Goal: Information Seeking & Learning: Check status

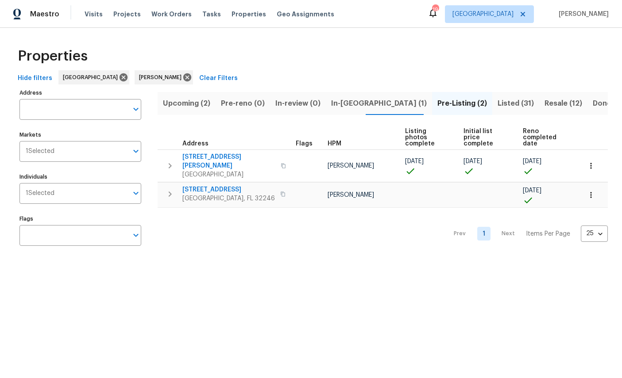
click at [341, 106] on span "In-reno (1)" at bounding box center [379, 103] width 96 height 12
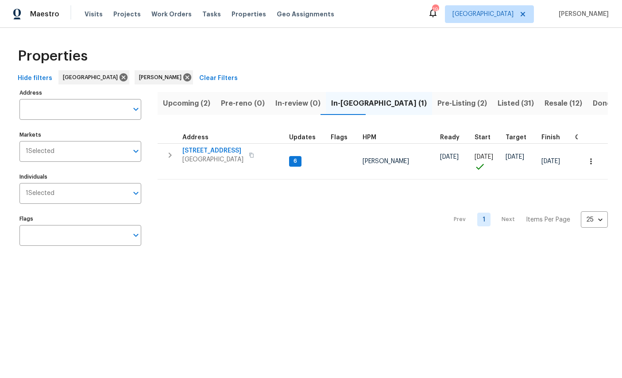
click at [223, 151] on span "3319 Victoria Ct E" at bounding box center [212, 150] width 61 height 9
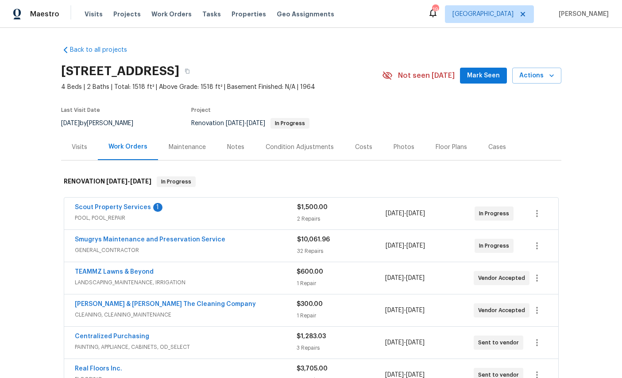
click at [114, 209] on link "Scout Property Services" at bounding box center [113, 207] width 76 height 6
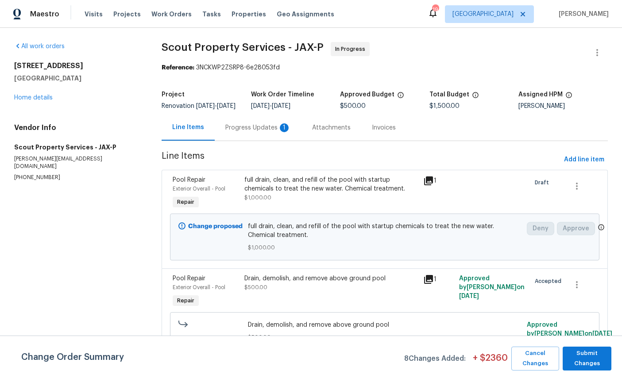
click at [260, 129] on div "Progress Updates 1" at bounding box center [258, 128] width 87 height 26
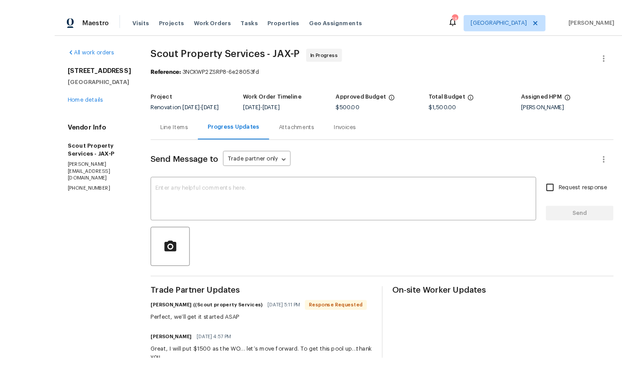
scroll to position [5, 0]
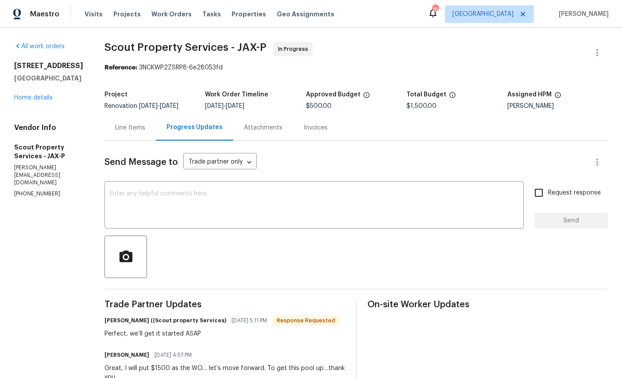
click at [53, 101] on link "Home details" at bounding box center [33, 98] width 39 height 6
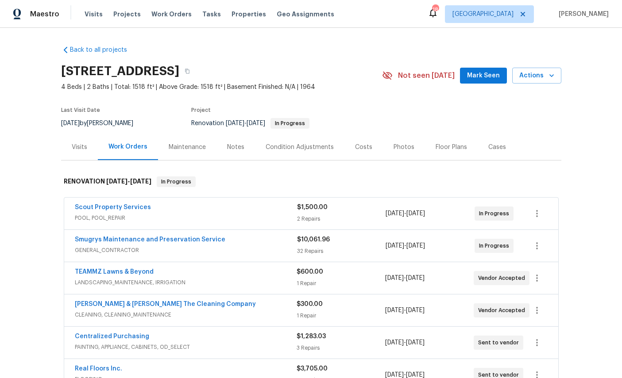
click at [156, 237] on link "Smugrys Maintenance and Preservation Service" at bounding box center [150, 240] width 150 height 6
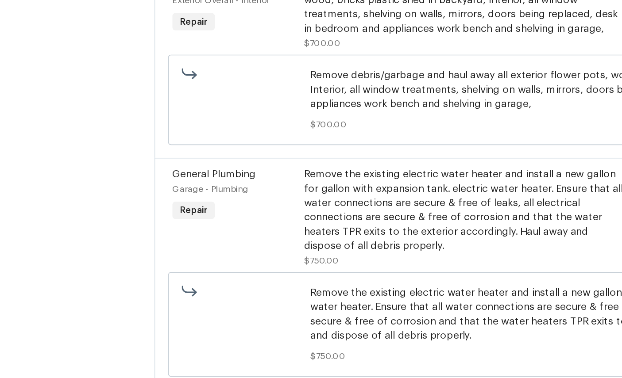
scroll to position [2376, 0]
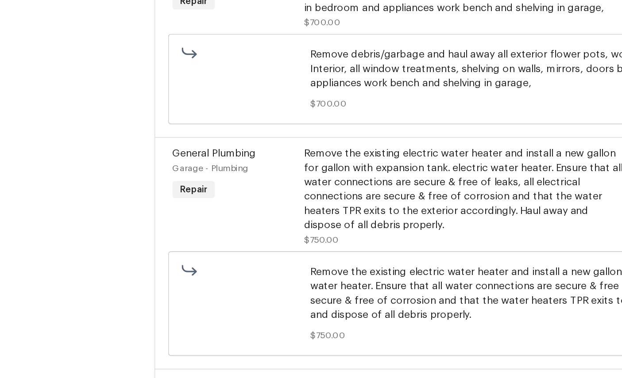
click at [128, 135] on span "General Plumbing" at bounding box center [141, 138] width 51 height 6
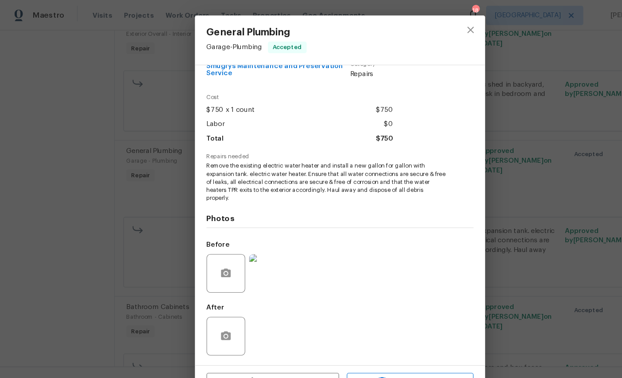
scroll to position [34, 0]
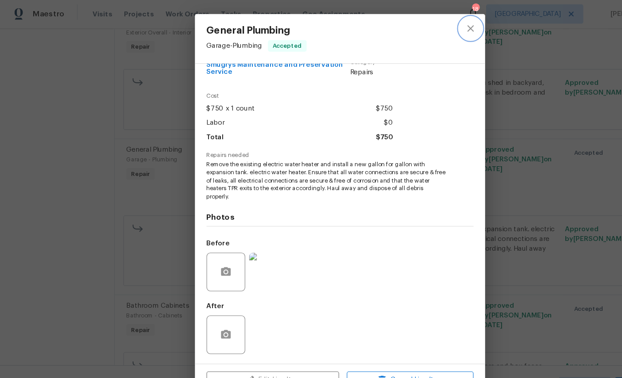
click at [429, 29] on icon "close" at bounding box center [430, 27] width 11 height 11
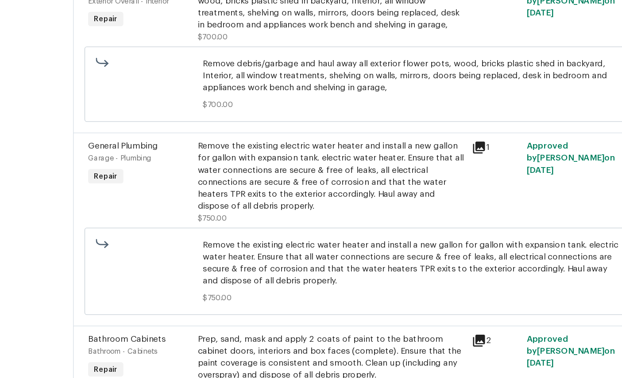
scroll to position [0, 0]
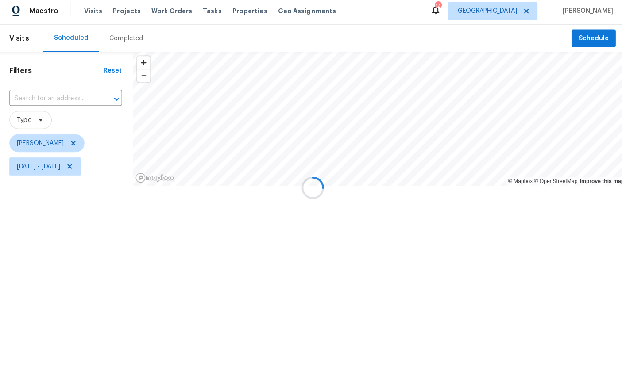
scroll to position [3, 1]
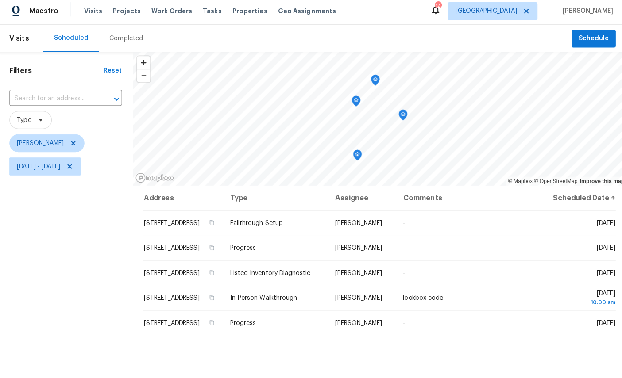
click at [84, 72] on h1 "Filters" at bounding box center [57, 73] width 93 height 9
click at [81, 171] on span "Mon, Sep 01 - Sat, Sep 06" at bounding box center [46, 168] width 71 height 18
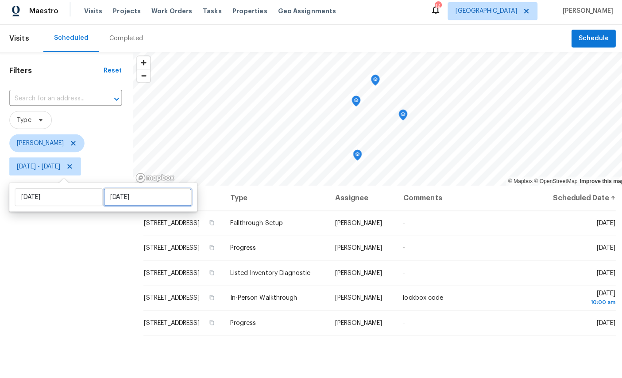
click at [141, 198] on input "Sat, Sep 06" at bounding box center [147, 199] width 87 height 18
select select "8"
select select "2025"
select select "9"
select select "2025"
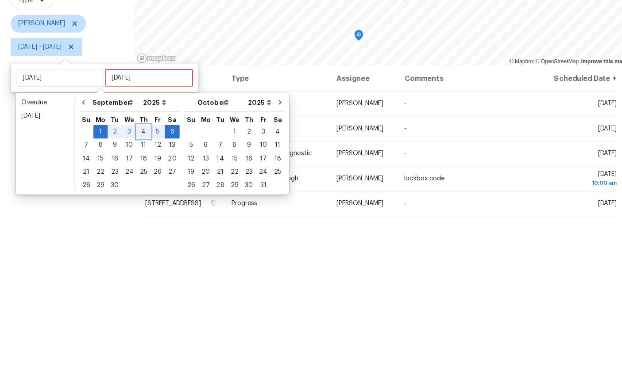
click at [140, 246] on div "4" at bounding box center [142, 252] width 14 height 12
type input "[DATE]"
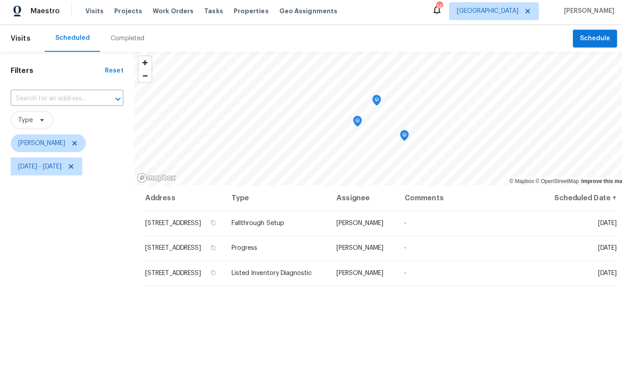
click at [402, 132] on icon "Map marker" at bounding box center [401, 137] width 8 height 10
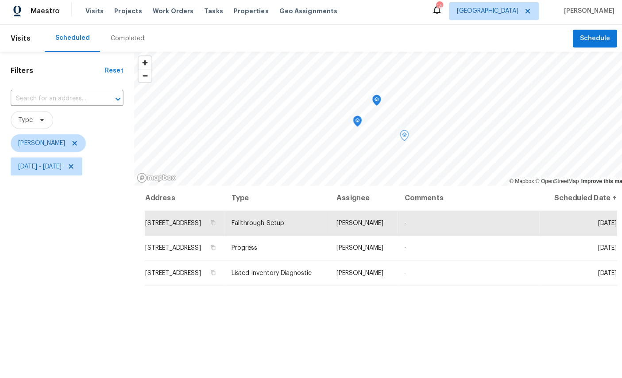
click at [357, 119] on icon "Map marker" at bounding box center [354, 123] width 8 height 10
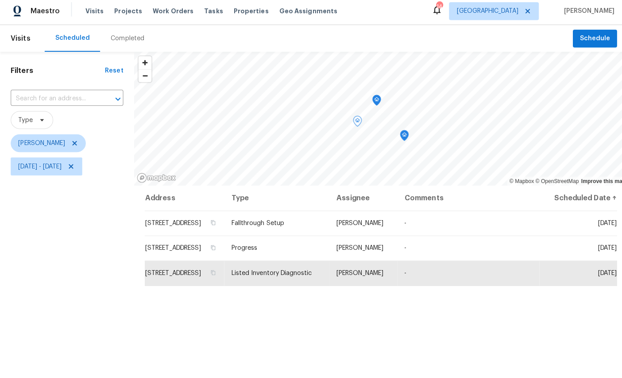
click at [376, 97] on icon "Map marker" at bounding box center [373, 102] width 8 height 10
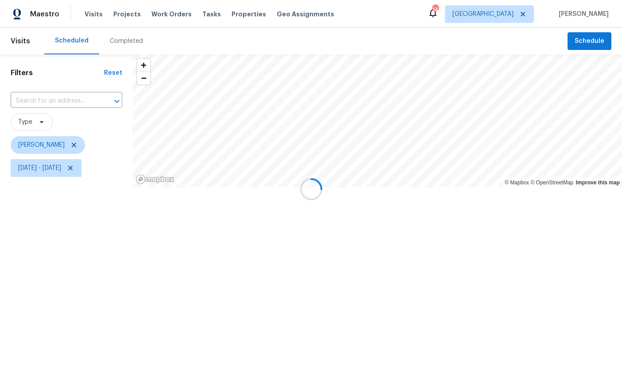
scroll to position [3, 0]
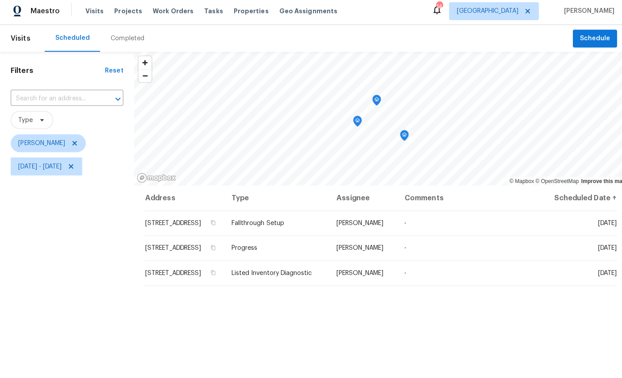
click at [377, 97] on icon "Map marker" at bounding box center [373, 102] width 9 height 11
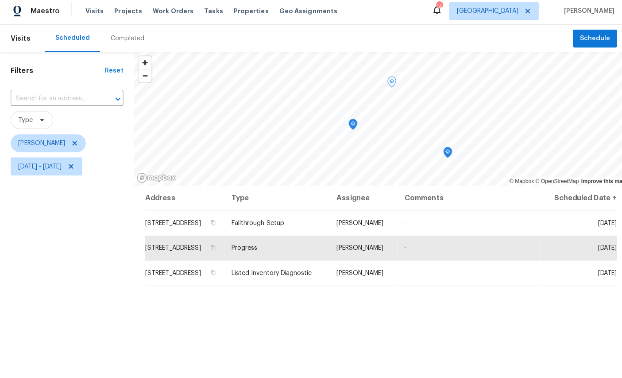
click at [354, 122] on icon "Map marker" at bounding box center [350, 126] width 8 height 10
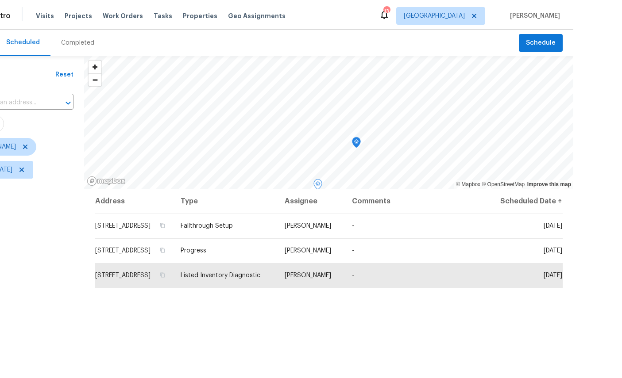
scroll to position [24, 0]
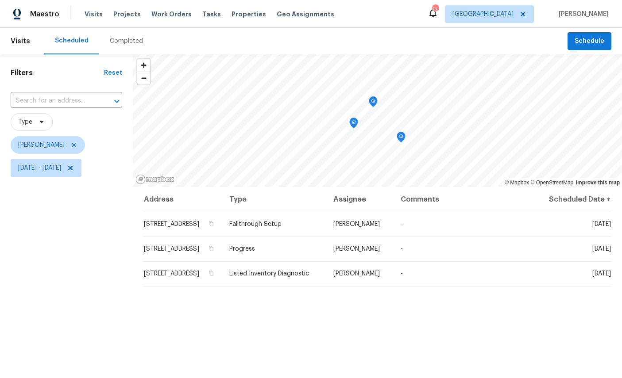
click at [401, 136] on icon "Map marker" at bounding box center [401, 137] width 8 height 10
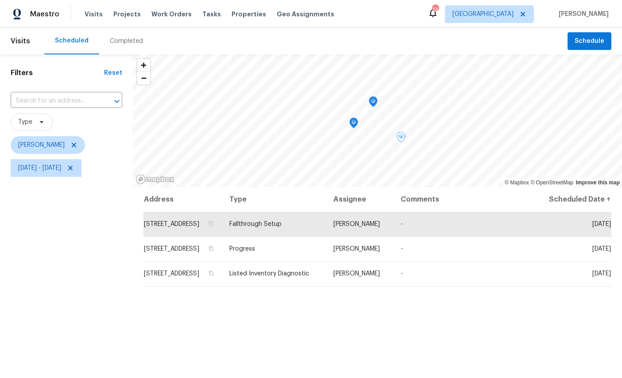
click at [355, 123] on icon "Map marker" at bounding box center [353, 123] width 3 height 2
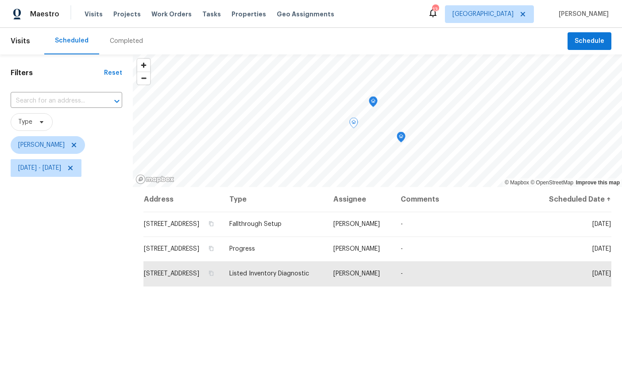
click at [401, 141] on icon "Map marker" at bounding box center [401, 137] width 8 height 10
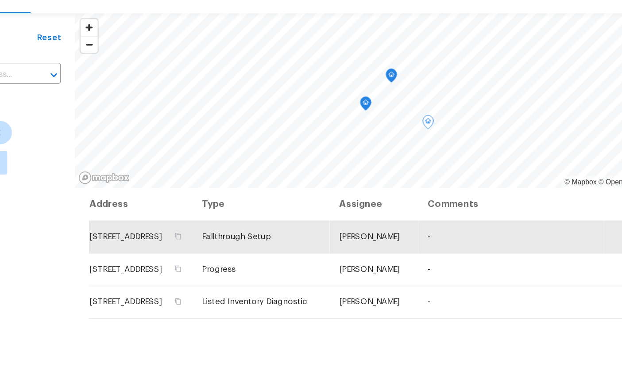
click at [349, 266] on div "Address Type Assignee Comments Scheduled Date ↑ 7701 Baymeadows Cir W Apt 1126,…" at bounding box center [377, 338] width 489 height 303
click at [391, 111] on icon "Map marker" at bounding box center [395, 116] width 8 height 10
click at [326, 187] on th "Assignee" at bounding box center [359, 199] width 67 height 25
click at [326, 212] on td "[PERSON_NAME]" at bounding box center [359, 224] width 67 height 25
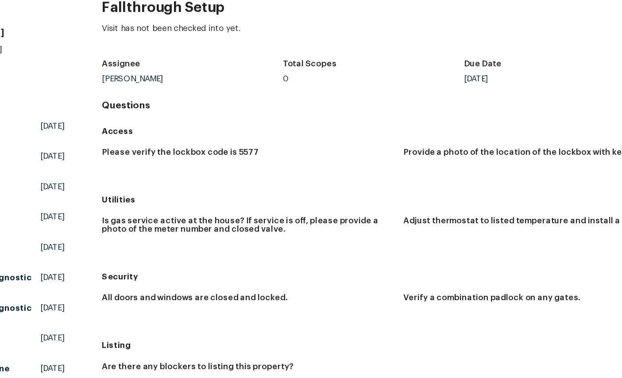
click at [314, 152] on div "Please verify the lockbox code is 5577 Provide a photo of the location of the l…" at bounding box center [383, 170] width 458 height 36
click at [323, 120] on h4 "Questions" at bounding box center [383, 124] width 458 height 9
click at [322, 315] on div "Are there any blockers to listing this property?" at bounding box center [383, 333] width 458 height 36
click at [318, 299] on div "Listing" at bounding box center [383, 307] width 458 height 16
click at [321, 302] on h5 "Listing" at bounding box center [383, 306] width 458 height 9
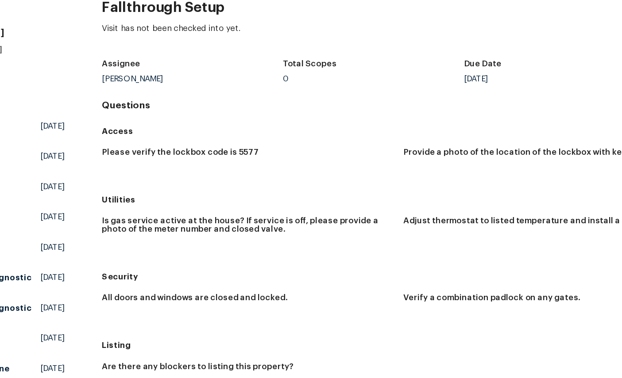
click at [322, 90] on div "Total Scopes" at bounding box center [359, 96] width 137 height 12
click at [316, 136] on div "Access" at bounding box center [383, 144] width 458 height 16
click at [323, 90] on div "Total Scopes" at bounding box center [359, 96] width 137 height 12
click at [382, 209] on figure "Adjust thermostat to listed temperature and install a cover." at bounding box center [496, 225] width 229 height 32
